Goal: Information Seeking & Learning: Learn about a topic

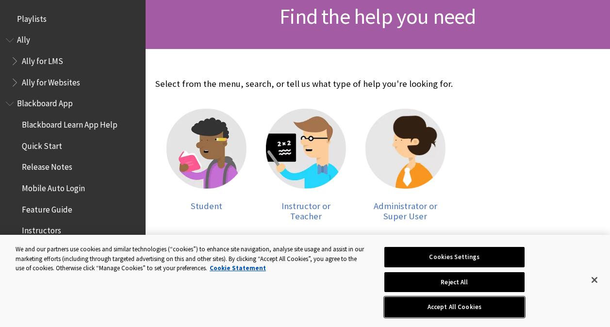
click at [465, 300] on button "Accept All Cookies" at bounding box center [454, 307] width 140 height 20
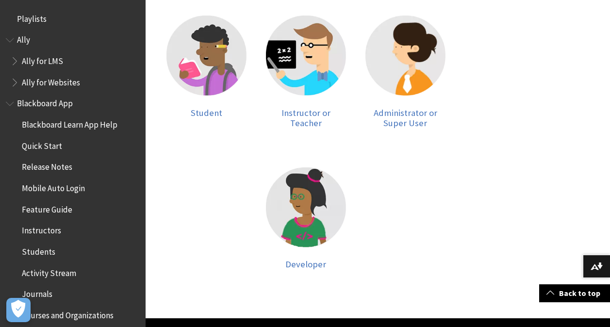
scroll to position [251, 0]
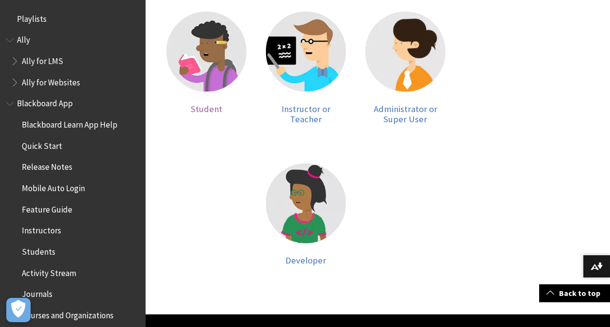
click at [200, 104] on span "Student" at bounding box center [207, 108] width 32 height 11
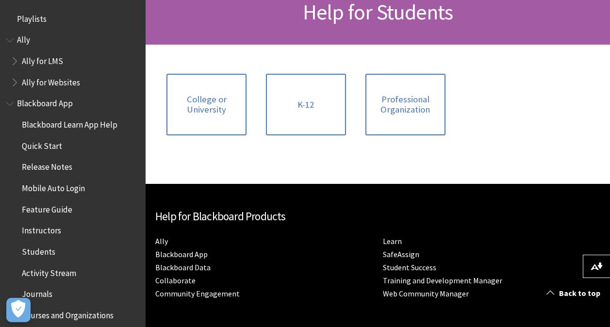
scroll to position [159, 0]
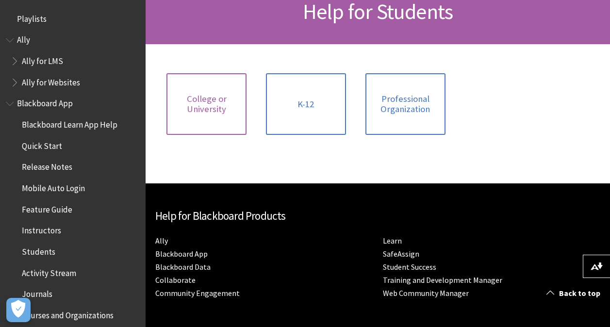
click at [223, 96] on span "College or University" at bounding box center [206, 104] width 68 height 21
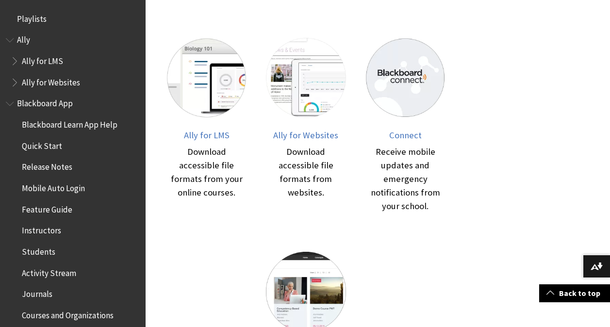
scroll to position [387, 0]
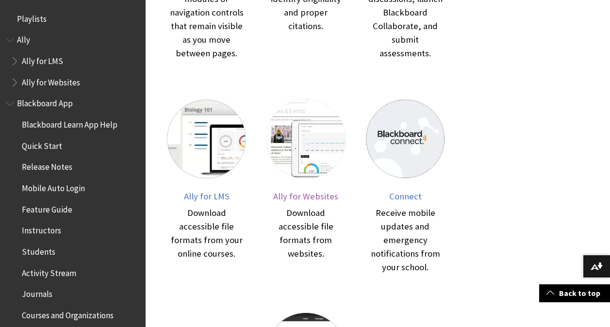
click at [275, 228] on div "Download accessible file formats from websites." at bounding box center [306, 233] width 80 height 54
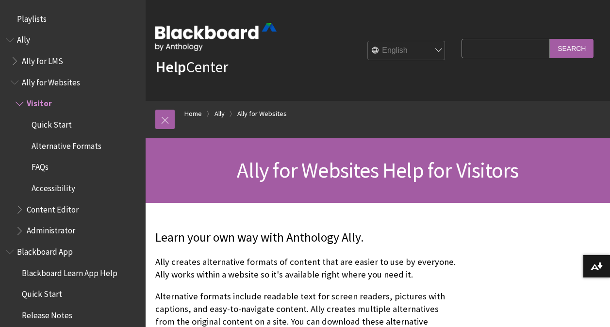
scroll to position [80, 0]
